Goal: Information Seeking & Learning: Check status

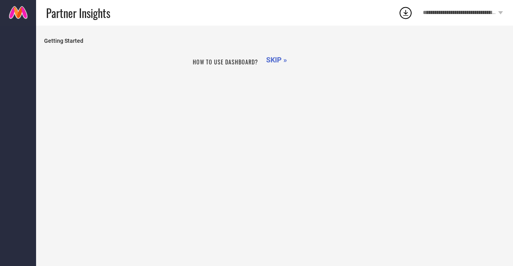
click at [236, 60] on h1 "How to use dashboard?" at bounding box center [225, 62] width 65 height 8
click at [275, 57] on span "SKIP »" at bounding box center [276, 60] width 21 height 8
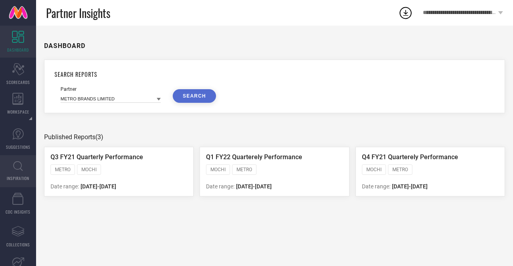
click at [10, 175] on span "INSPIRATION" at bounding box center [18, 178] width 22 height 6
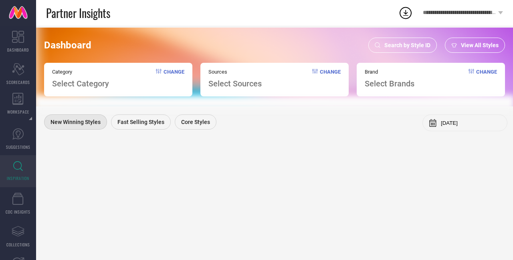
click at [409, 42] on span "Search by Style ID" at bounding box center [407, 45] width 46 height 6
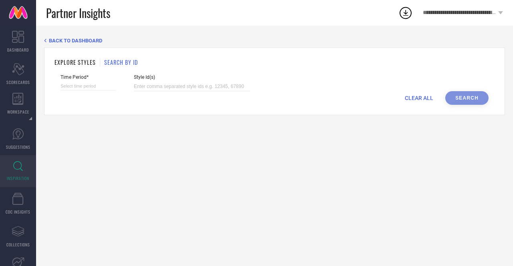
select select "7"
select select "2025"
select select "8"
select select "2025"
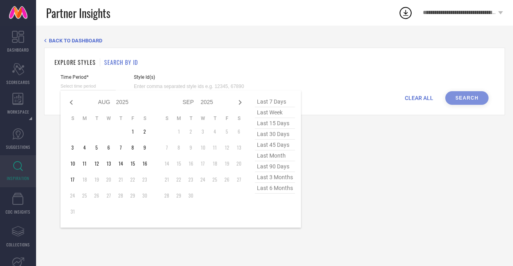
click at [74, 84] on input at bounding box center [87, 86] width 55 height 8
click at [273, 144] on span "last 45 days" at bounding box center [275, 145] width 40 height 11
type input "[DATE] to [DATE]"
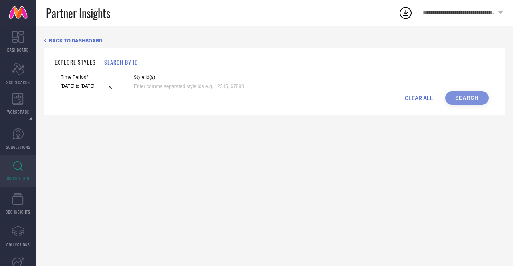
click at [176, 86] on input at bounding box center [192, 86] width 116 height 9
click at [169, 162] on div "BACK TO DASHBOARD EXPLORE STYLES SEARCH BY ID Time Period* [DATE] to [DATE] Sty…" at bounding box center [274, 146] width 477 height 241
